Goal: Information Seeking & Learning: Learn about a topic

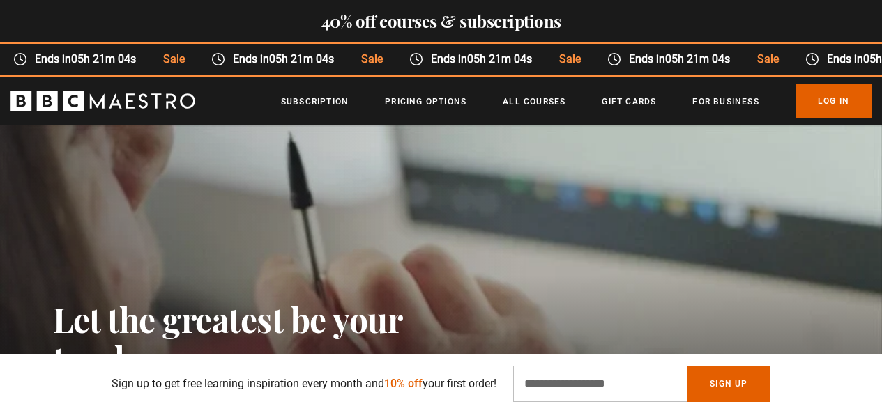
click at [134, 300] on h2 "Let the greatest be your teacher" at bounding box center [258, 339] width 411 height 78
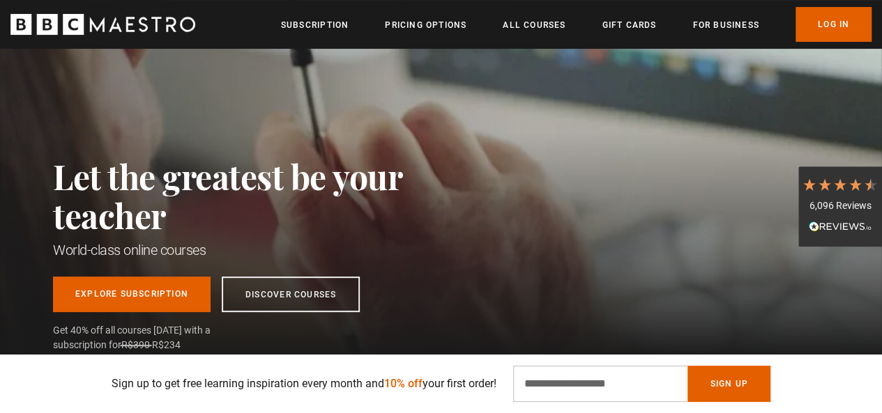
click at [236, 22] on div "Menu Close Subscription Pricing Options All Courses Gift Cards For business Alr…" at bounding box center [441, 24] width 882 height 35
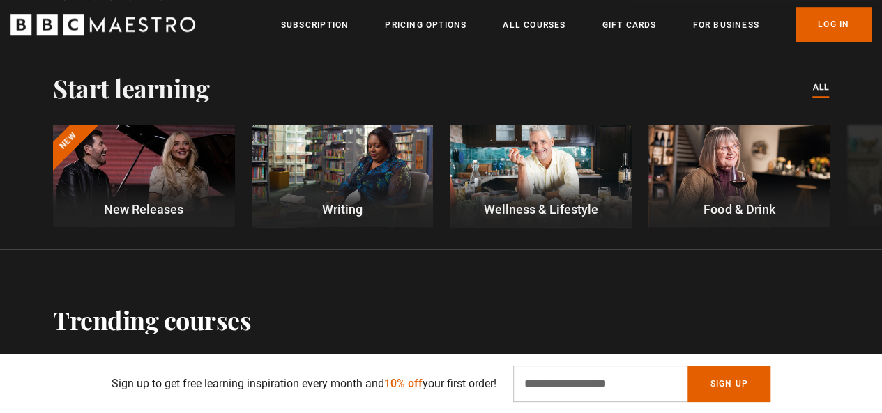
scroll to position [484, 0]
click at [850, 180] on button "Next" at bounding box center [841, 177] width 35 height 35
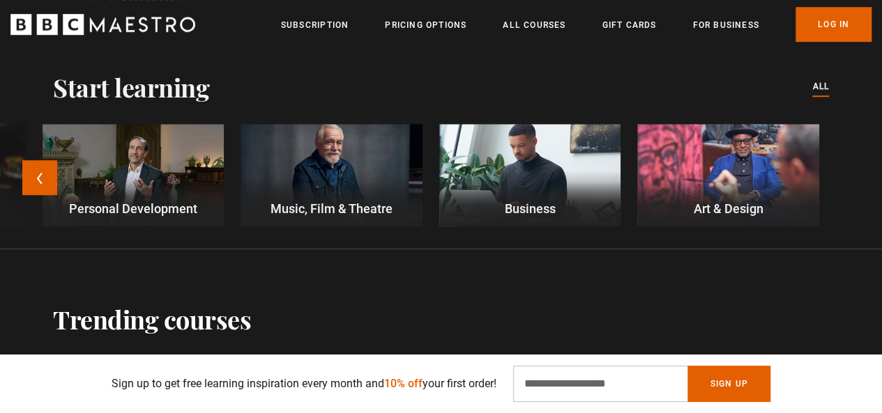
scroll to position [0, 354]
click at [38, 175] on button "Previous" at bounding box center [39, 177] width 35 height 35
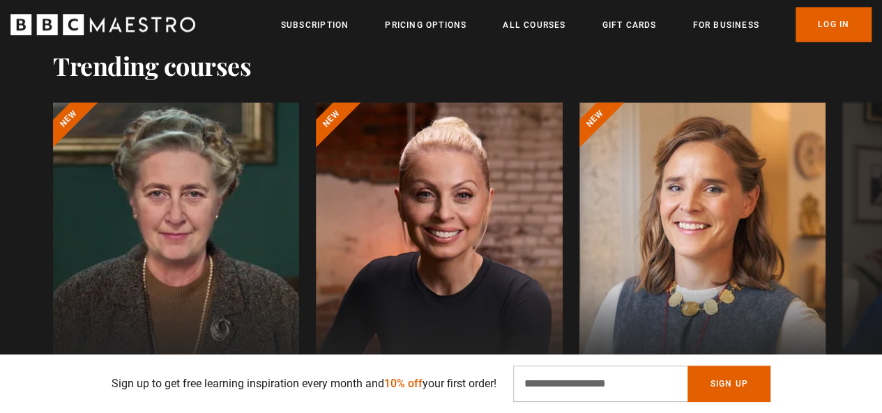
scroll to position [856, 0]
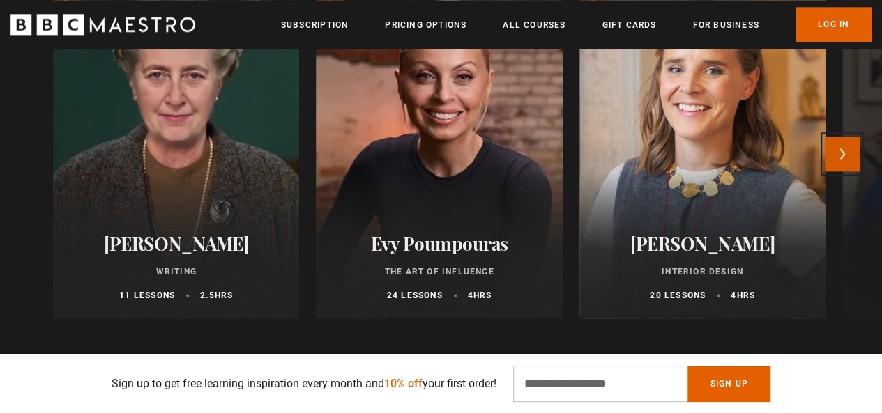
click at [856, 156] on button "Next" at bounding box center [841, 154] width 35 height 35
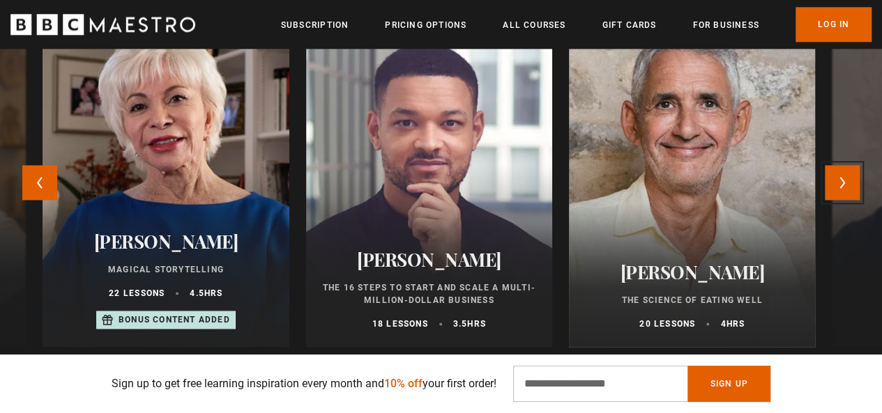
scroll to position [0, 708]
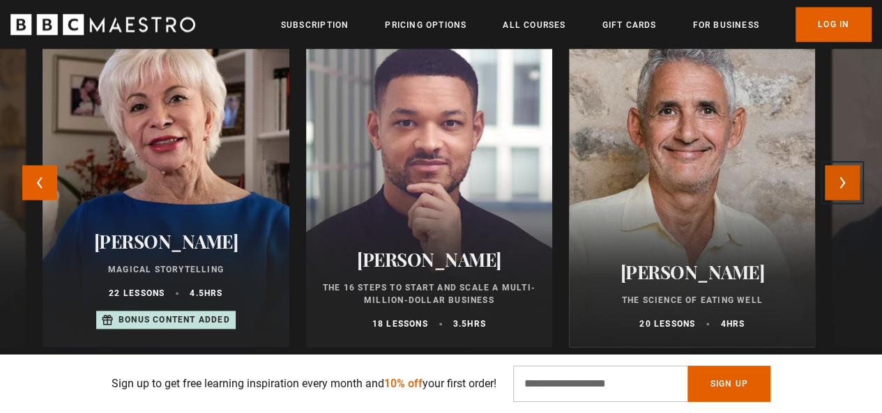
click at [852, 186] on button "Next" at bounding box center [841, 182] width 35 height 35
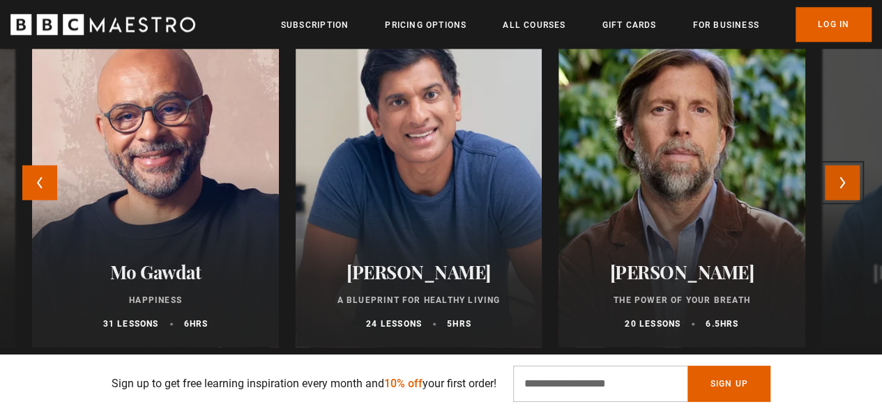
click at [852, 186] on button "Next" at bounding box center [841, 182] width 35 height 35
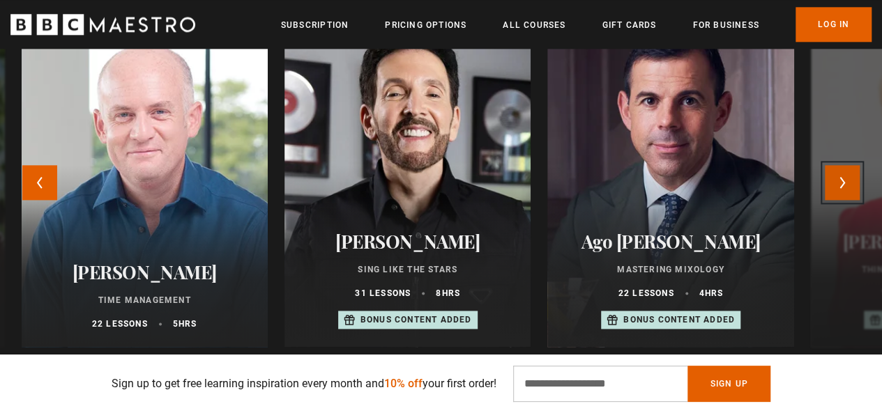
click at [852, 186] on button "Next" at bounding box center [841, 182] width 35 height 35
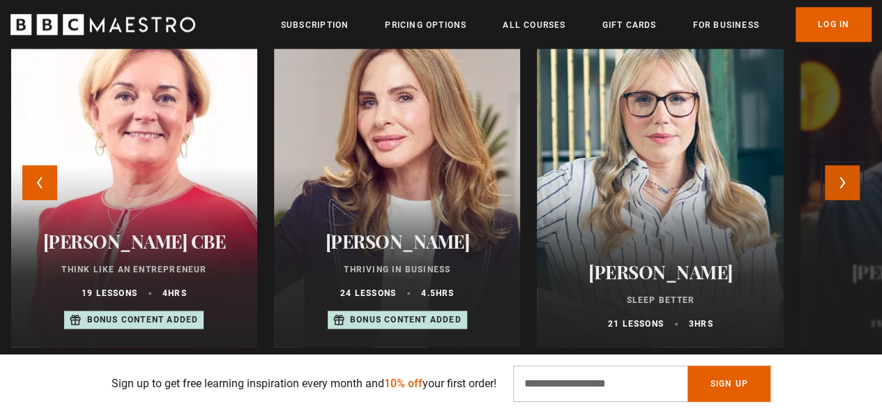
scroll to position [0, 886]
click at [852, 186] on button "Next" at bounding box center [841, 182] width 35 height 35
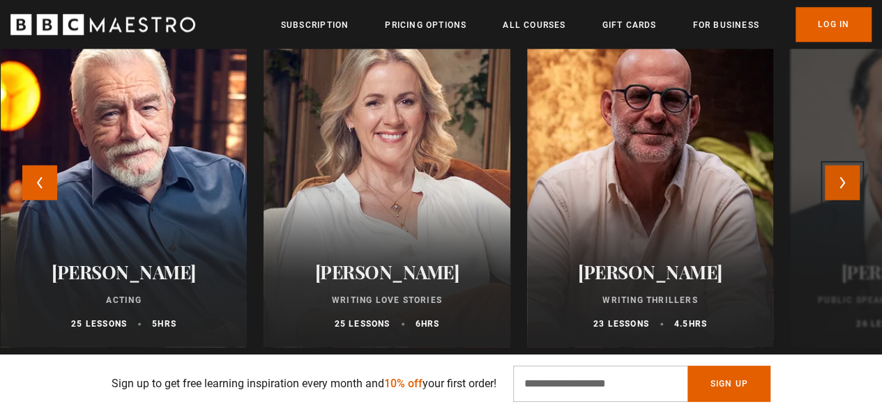
click at [852, 186] on button "Next" at bounding box center [841, 182] width 35 height 35
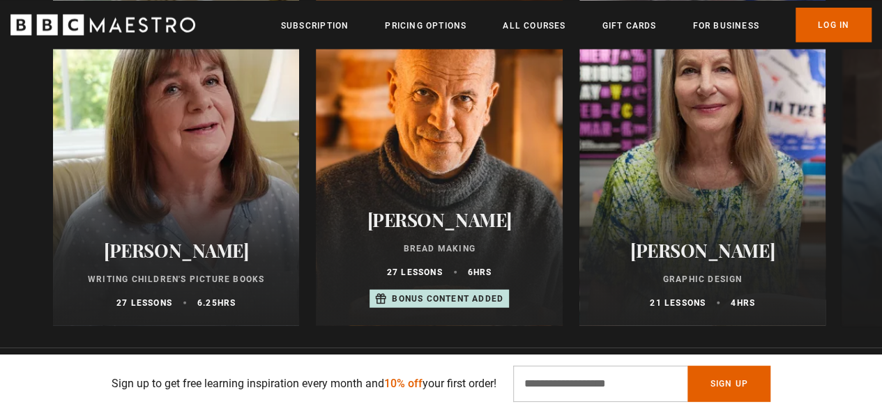
scroll to position [1640, 0]
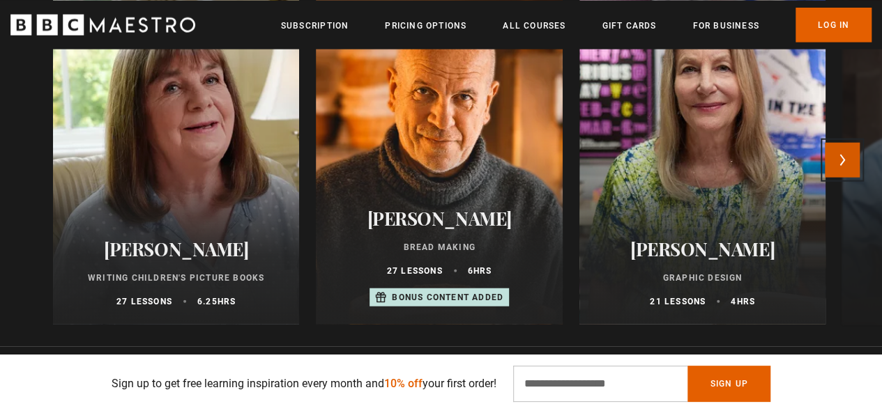
click at [855, 162] on button "Next" at bounding box center [841, 160] width 35 height 35
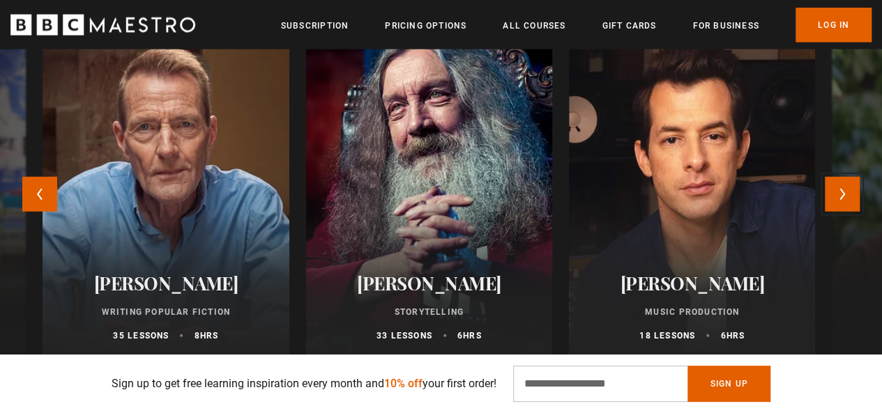
scroll to position [1605, 0]
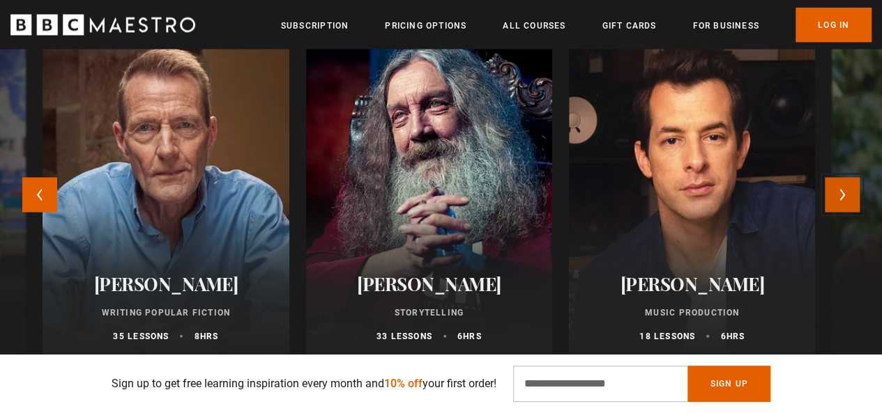
click at [850, 199] on button "Next" at bounding box center [841, 195] width 35 height 35
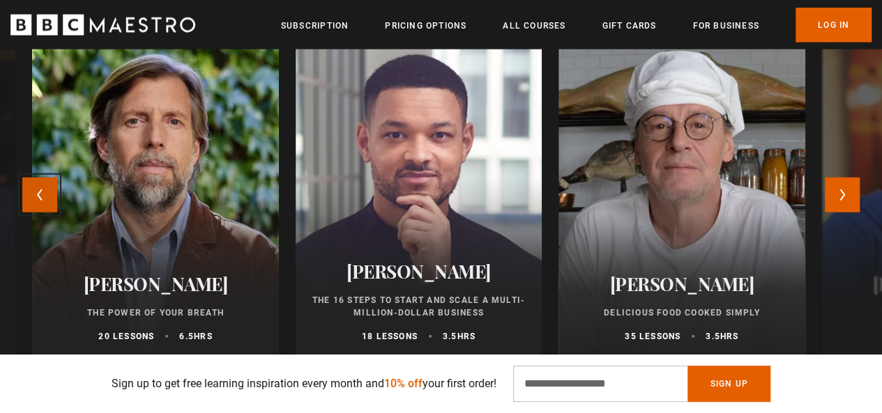
click at [33, 202] on button "Previous" at bounding box center [39, 195] width 35 height 35
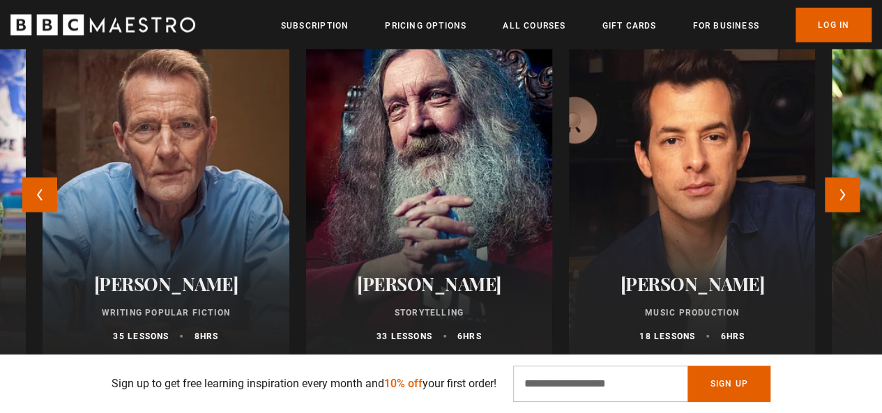
click at [439, 183] on div at bounding box center [428, 192] width 271 height 368
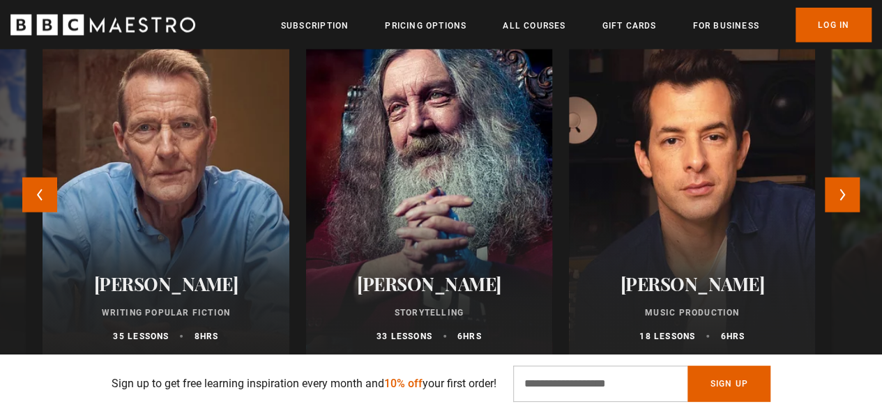
scroll to position [0, 1418]
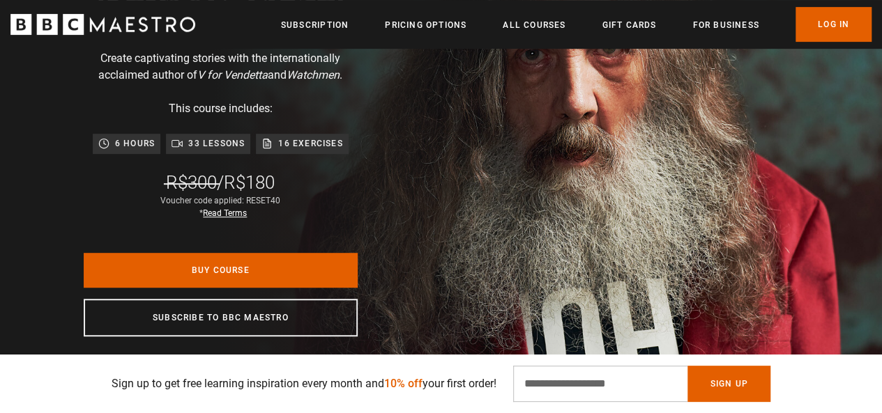
scroll to position [0, 177]
drag, startPoint x: 249, startPoint y: 176, endPoint x: 289, endPoint y: 178, distance: 39.1
click at [289, 178] on div "Alan Moore Storytelling Create captivating stories with the internationally acc…" at bounding box center [220, 154] width 441 height 590
drag, startPoint x: 246, startPoint y: 196, endPoint x: 286, endPoint y: 196, distance: 39.7
click at [286, 196] on div "Alan Moore Storytelling Create captivating stories with the internationally acc…" at bounding box center [220, 154] width 441 height 590
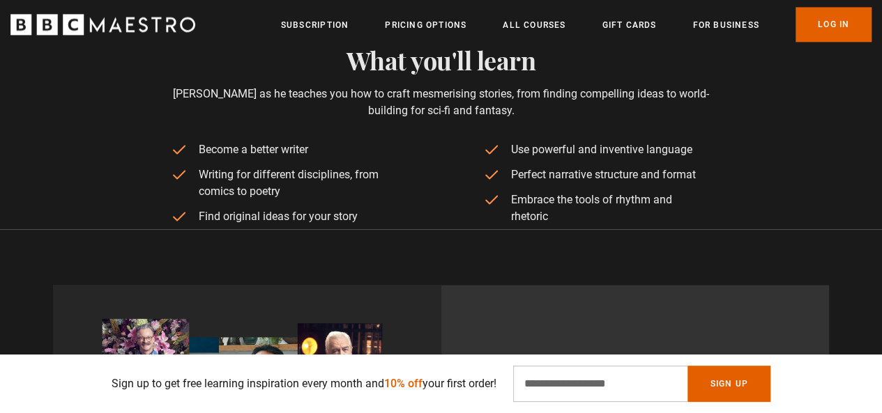
scroll to position [1075, 0]
drag, startPoint x: 213, startPoint y: 187, endPoint x: 277, endPoint y: 197, distance: 64.1
click at [277, 197] on li "Writing for different disciplines, from comics to poetry" at bounding box center [285, 182] width 229 height 33
drag, startPoint x: 316, startPoint y: 225, endPoint x: 321, endPoint y: 236, distance: 12.2
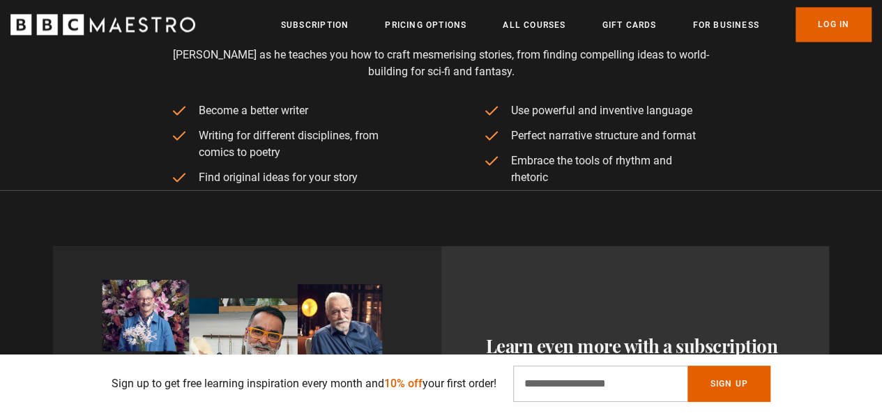
scroll to position [1114, 0]
click at [361, 206] on div "Learn even more with a subscription Access all 46 courses to learn from the wor…" at bounding box center [441, 340] width 882 height 300
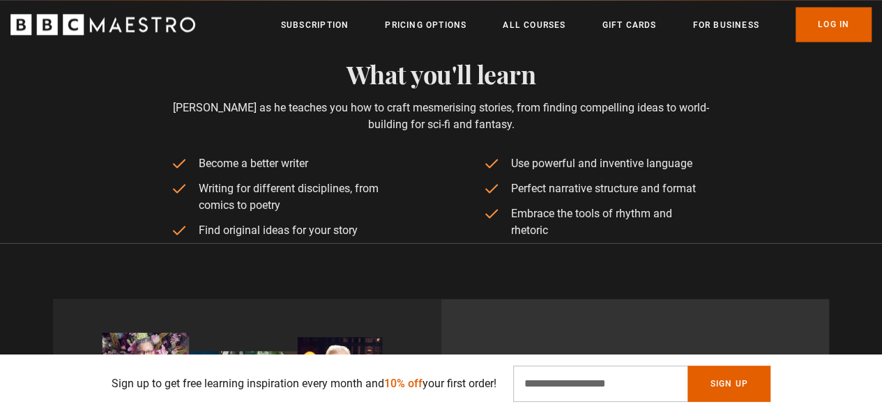
scroll to position [1059, 0]
drag, startPoint x: 523, startPoint y: 164, endPoint x: 603, endPoint y: 190, distance: 84.2
click at [603, 190] on ul "Become a better writer Writing for different disciplines, from comics to poetry…" at bounding box center [441, 200] width 540 height 88
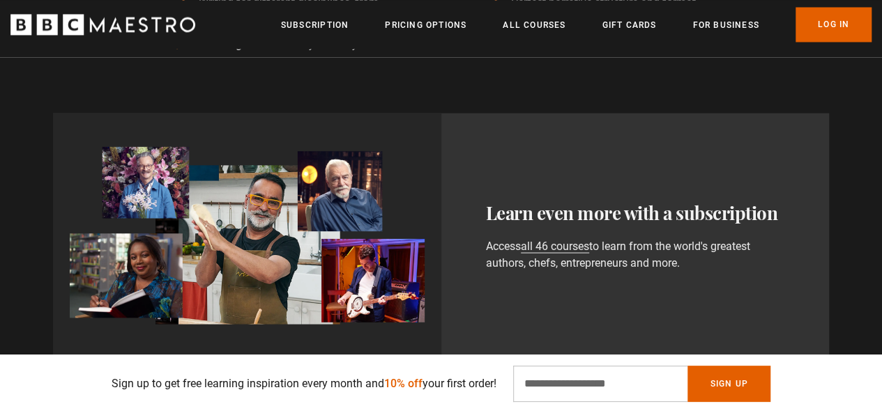
scroll to position [1247, 0]
click at [707, 137] on div "Learn even more with a subscription Access all 46 courses to learn from the wor…" at bounding box center [635, 234] width 388 height 245
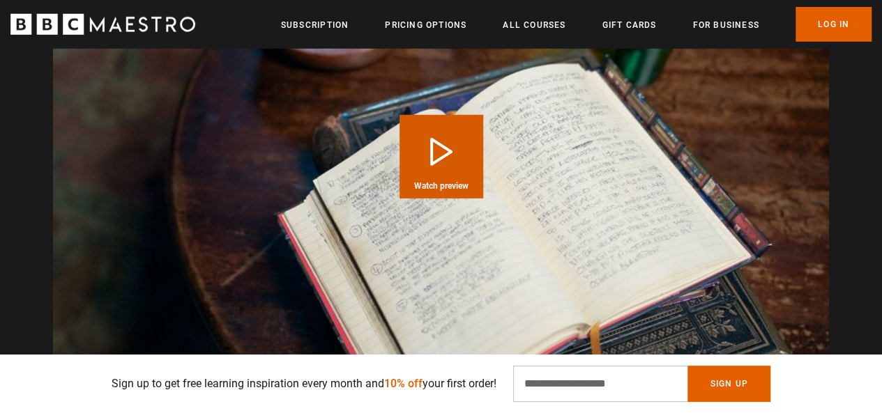
scroll to position [2014, 0]
click at [453, 146] on button "Play Course overview for Storytelling with Alan Moore Watch preview" at bounding box center [441, 156] width 84 height 84
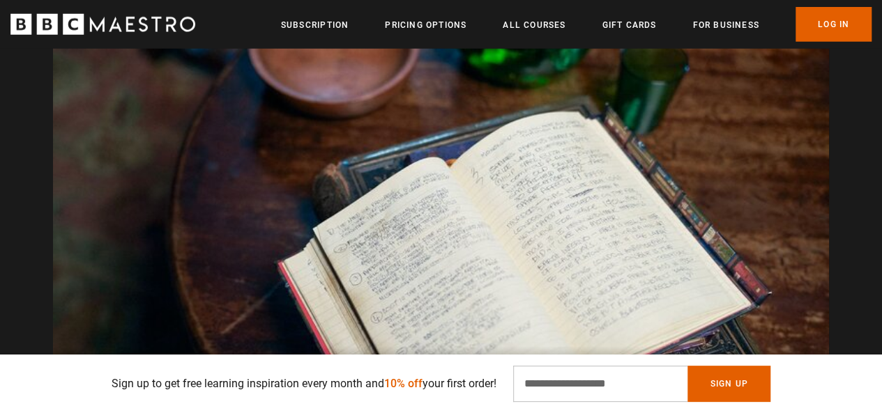
scroll to position [2031, 0]
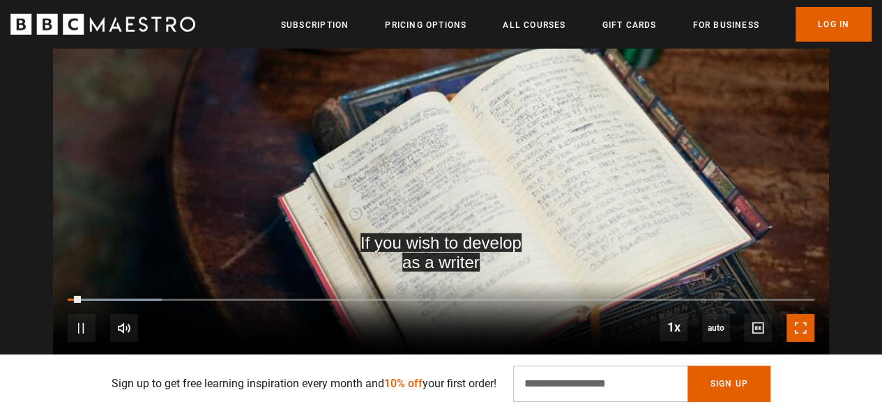
click at [788, 314] on span "Video Player" at bounding box center [800, 328] width 28 height 28
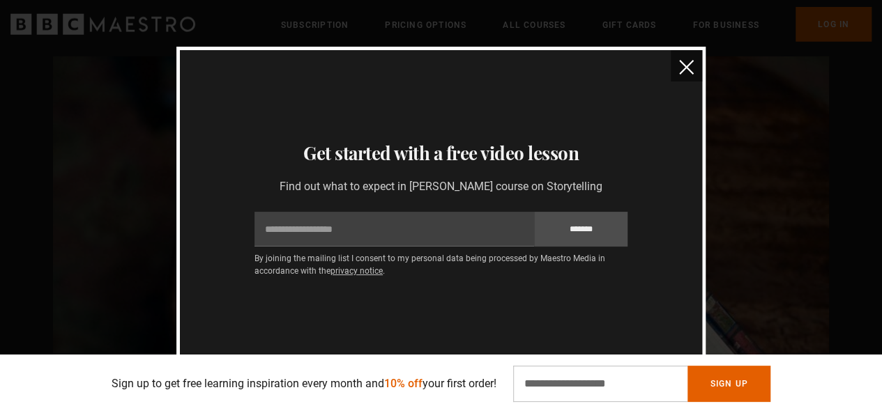
scroll to position [1253, 0]
